Goal: Task Accomplishment & Management: Use online tool/utility

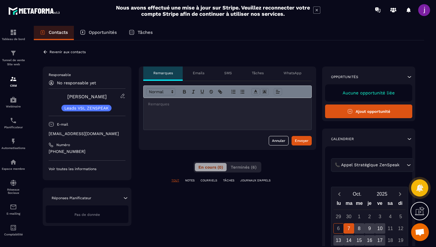
click at [44, 53] on icon at bounding box center [45, 51] width 5 height 5
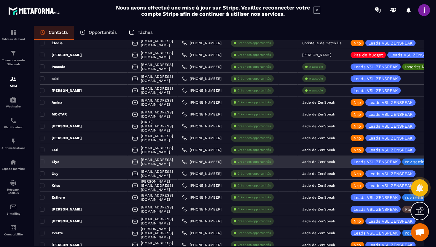
scroll to position [255, 0]
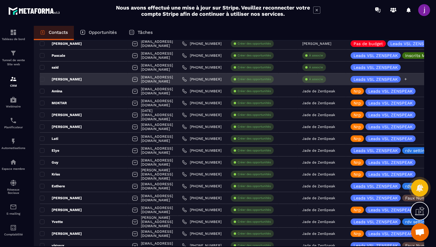
click at [404, 81] on icon at bounding box center [405, 79] width 4 height 4
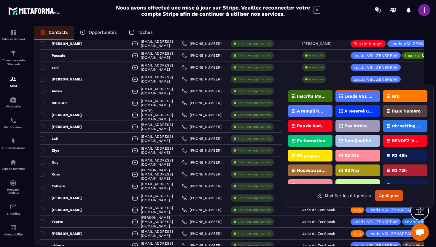
click at [404, 96] on div "Nrp" at bounding box center [404, 96] width 44 height 12
click at [390, 197] on button "Appliquer" at bounding box center [389, 195] width 28 height 11
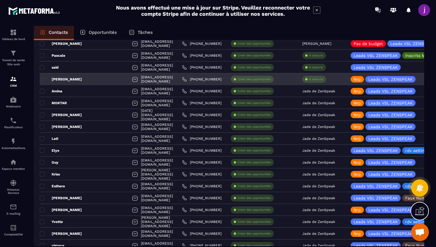
click at [324, 81] on div "À associe" at bounding box center [314, 79] width 24 height 7
click at [318, 80] on p "À associe" at bounding box center [316, 79] width 14 height 4
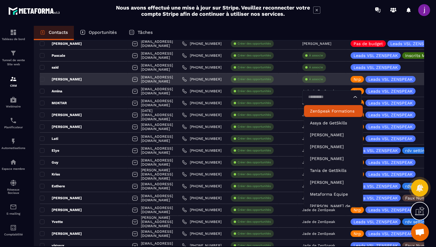
click at [332, 98] on input "Search for option" at bounding box center [329, 97] width 46 height 7
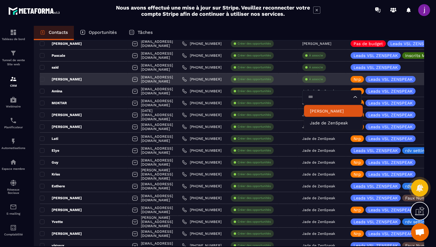
type input "****"
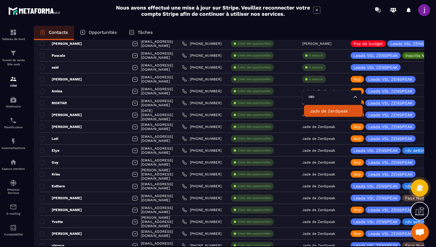
click at [333, 113] on p "Jade de ZenSpeak" at bounding box center [333, 111] width 47 height 6
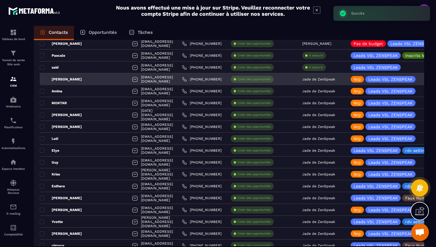
click at [80, 80] on div "[PERSON_NAME]" at bounding box center [84, 79] width 88 height 12
